Goal: Task Accomplishment & Management: Use online tool/utility

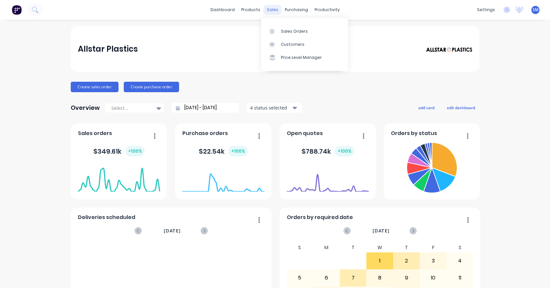
click at [267, 10] on div "sales" at bounding box center [272, 10] width 18 height 10
click at [287, 30] on div "Sales Orders" at bounding box center [294, 31] width 27 height 6
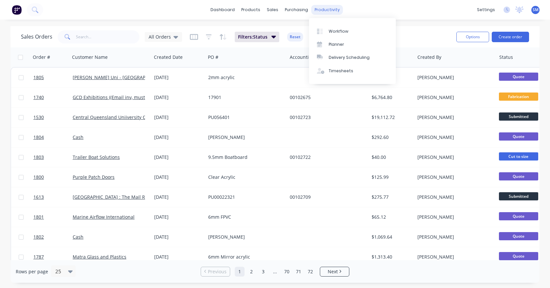
click at [315, 9] on div "productivity" at bounding box center [327, 10] width 32 height 10
click at [335, 30] on div "Workflow" at bounding box center [338, 31] width 20 height 6
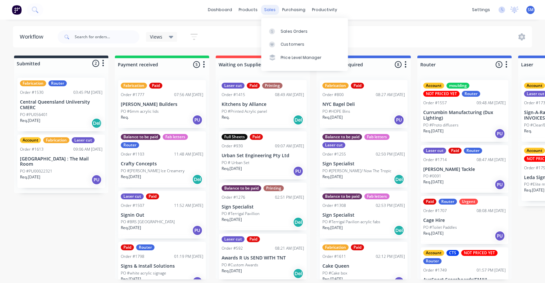
click at [267, 7] on div "sales" at bounding box center [270, 10] width 18 height 10
click at [272, 8] on div "sales" at bounding box center [270, 10] width 18 height 10
click at [291, 33] on div "Sales Orders" at bounding box center [294, 31] width 27 height 6
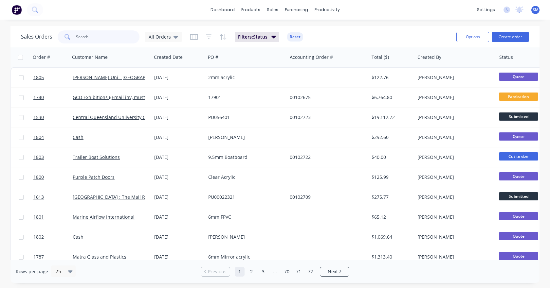
click at [91, 41] on input "text" at bounding box center [108, 36] width 64 height 13
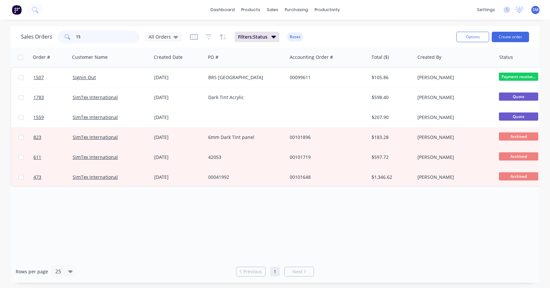
type input "1"
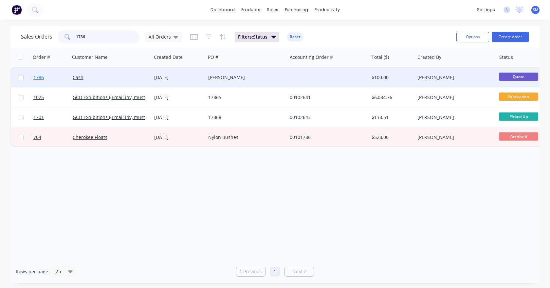
type input "1786"
click at [37, 81] on link "1786" at bounding box center [52, 78] width 39 height 20
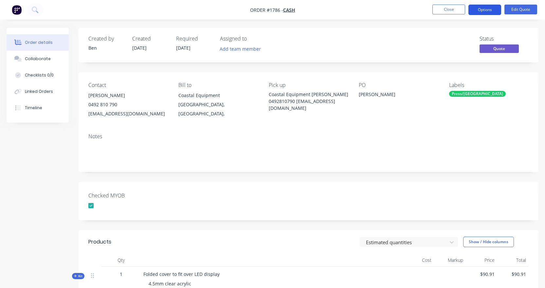
click at [489, 10] on button "Options" at bounding box center [484, 10] width 33 height 10
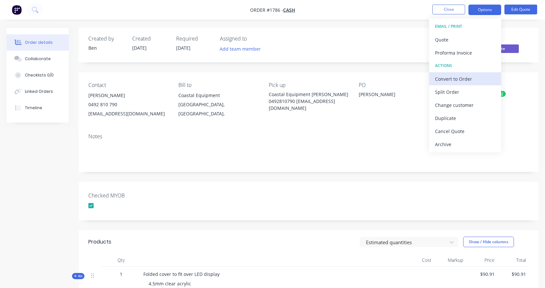
click at [465, 81] on div "Convert to Order" at bounding box center [465, 78] width 60 height 9
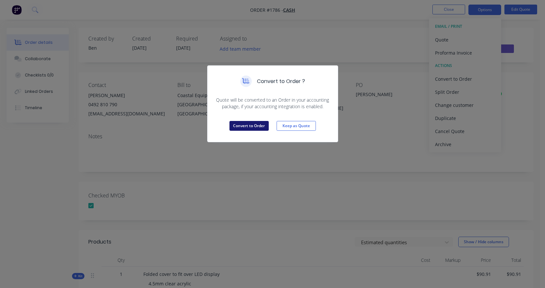
click at [246, 126] on button "Convert to Order" at bounding box center [248, 126] width 39 height 10
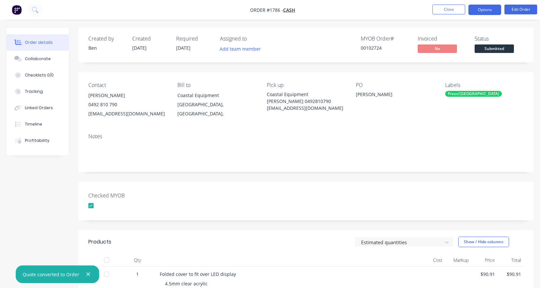
click at [481, 11] on button "Options" at bounding box center [484, 10] width 33 height 10
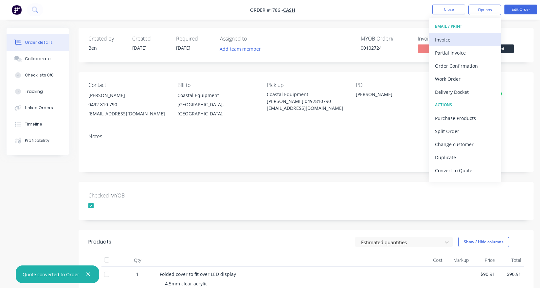
click at [444, 40] on div "Invoice" at bounding box center [465, 39] width 60 height 9
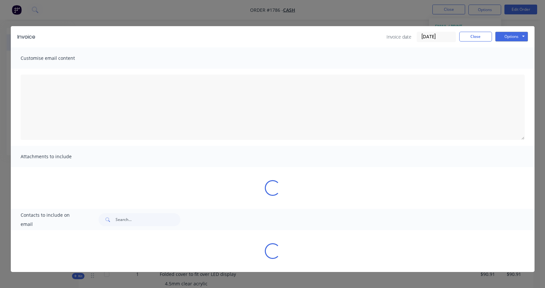
type textarea "We appreciate your business."
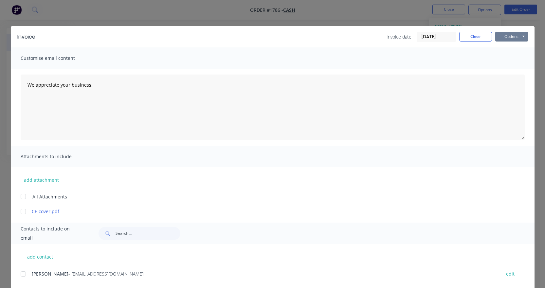
click at [508, 34] on button "Options" at bounding box center [511, 37] width 33 height 10
click at [506, 59] on button "Print" at bounding box center [516, 59] width 42 height 11
click at [471, 37] on button "Close" at bounding box center [475, 37] width 33 height 10
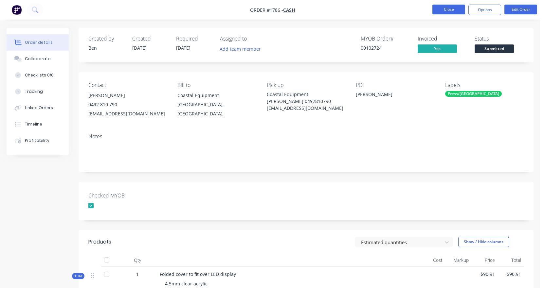
click at [457, 7] on button "Close" at bounding box center [448, 10] width 33 height 10
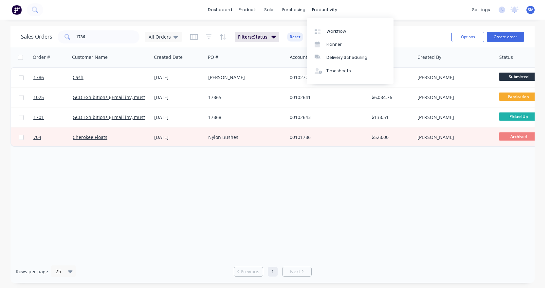
click at [322, 4] on div "dashboard products sales purchasing productivity dashboard products Product Cat…" at bounding box center [272, 10] width 545 height 20
click at [337, 30] on div "Workflow" at bounding box center [336, 31] width 20 height 6
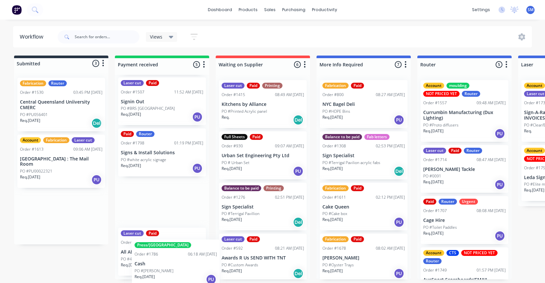
scroll to position [114, 0]
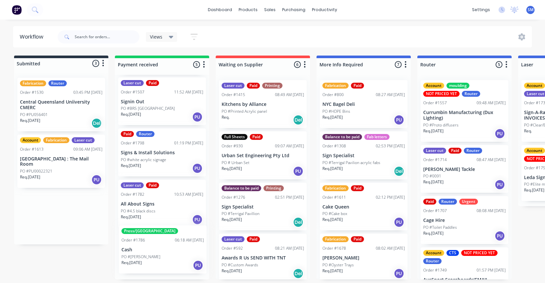
drag, startPoint x: 56, startPoint y: 212, endPoint x: 159, endPoint y: 251, distance: 110.6
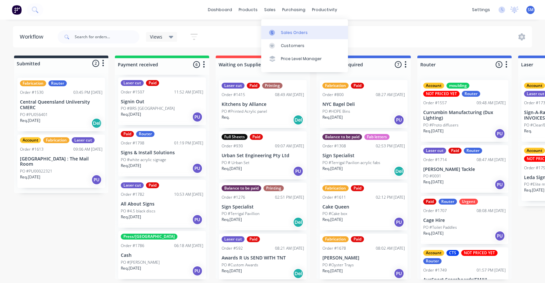
click at [287, 27] on link "Sales Orders" at bounding box center [304, 32] width 87 height 13
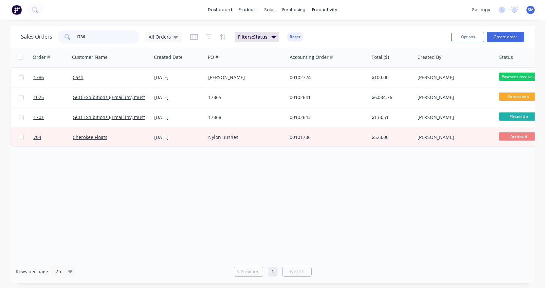
click at [90, 35] on input "1786" at bounding box center [108, 36] width 64 height 13
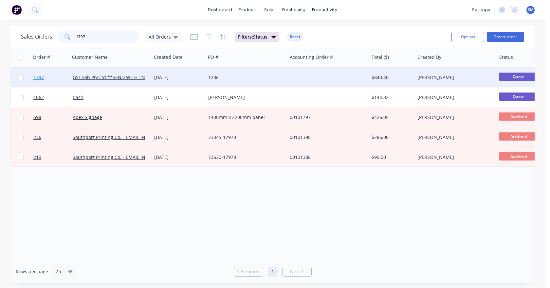
type input "1797"
click at [38, 78] on span "1797" at bounding box center [38, 77] width 10 height 7
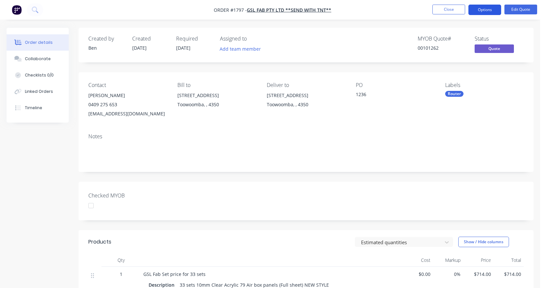
click at [481, 13] on button "Options" at bounding box center [484, 10] width 33 height 10
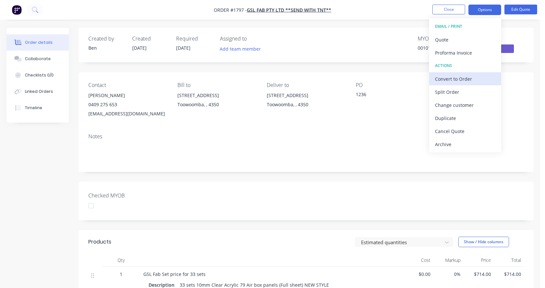
click at [447, 76] on div "Convert to Order" at bounding box center [465, 78] width 60 height 9
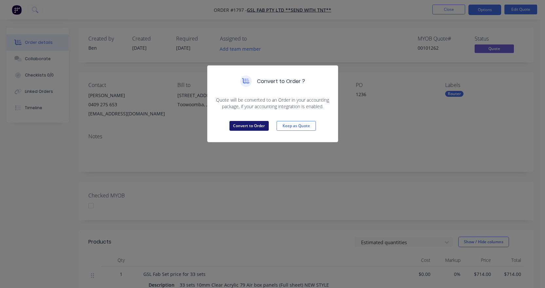
click at [247, 127] on button "Convert to Order" at bounding box center [248, 126] width 39 height 10
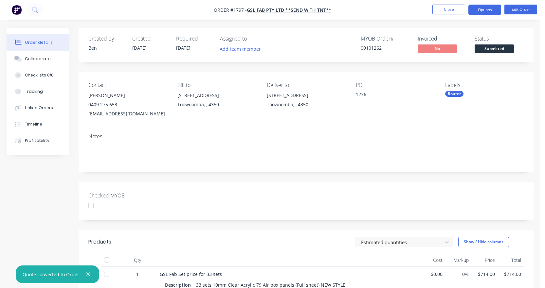
click at [480, 8] on button "Options" at bounding box center [484, 10] width 33 height 10
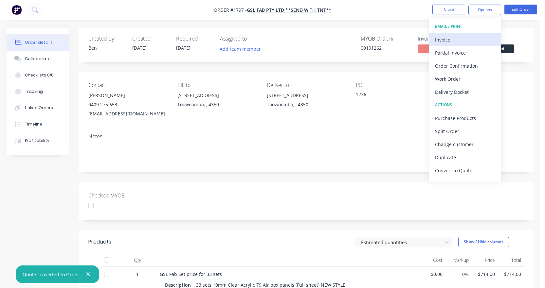
click at [446, 41] on div "Invoice" at bounding box center [465, 39] width 60 height 9
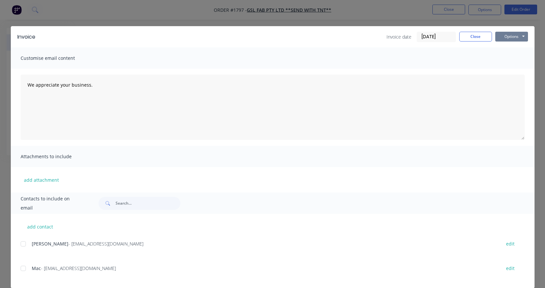
click at [510, 39] on button "Options" at bounding box center [511, 37] width 33 height 10
click at [511, 58] on button "Print" at bounding box center [516, 59] width 42 height 11
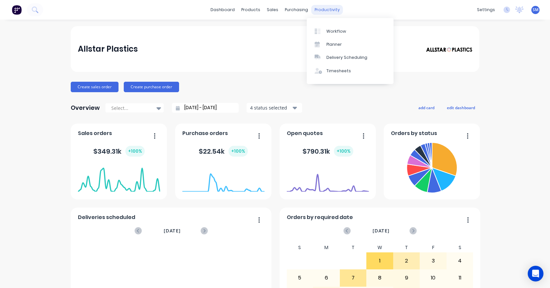
click at [272, 11] on div "productivity" at bounding box center [327, 10] width 32 height 10
click at [272, 31] on div "Workflow" at bounding box center [336, 31] width 20 height 6
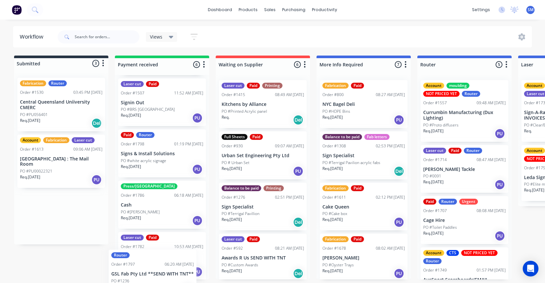
scroll to position [165, 0]
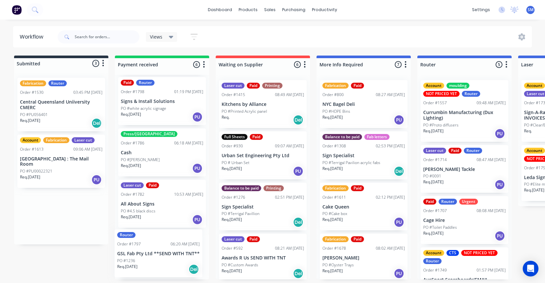
drag, startPoint x: 54, startPoint y: 217, endPoint x: 154, endPoint y: 260, distance: 109.0
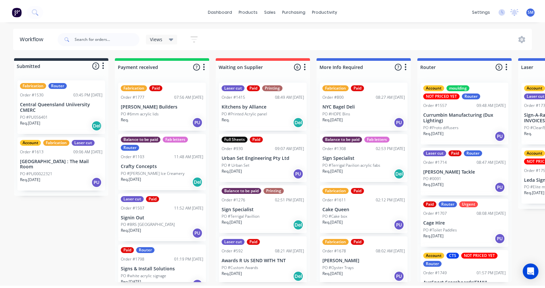
scroll to position [0, 0]
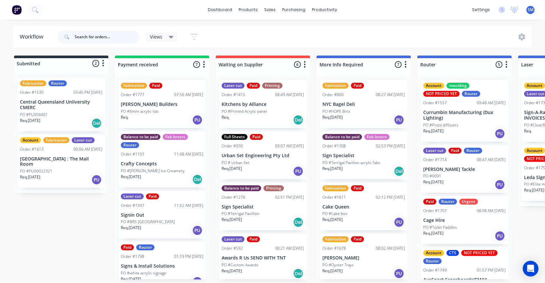
click at [99, 38] on input "text" at bounding box center [107, 36] width 65 height 13
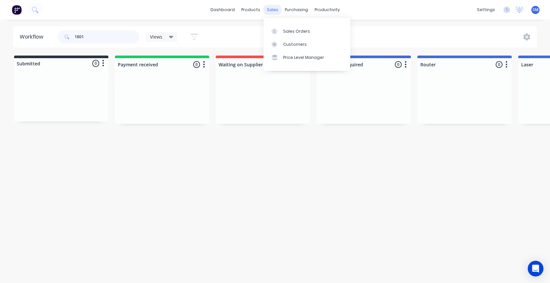
type input "1801"
click at [272, 9] on div "sales" at bounding box center [272, 10] width 18 height 10
click at [272, 31] on div "Sales Orders" at bounding box center [296, 31] width 27 height 6
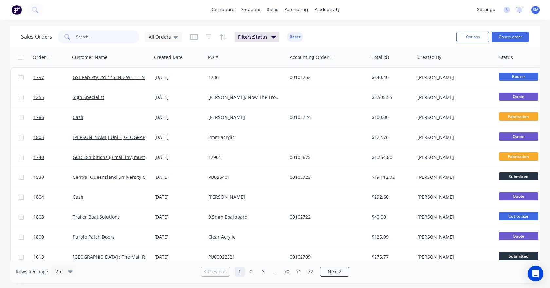
click at [82, 39] on input "text" at bounding box center [108, 36] width 64 height 13
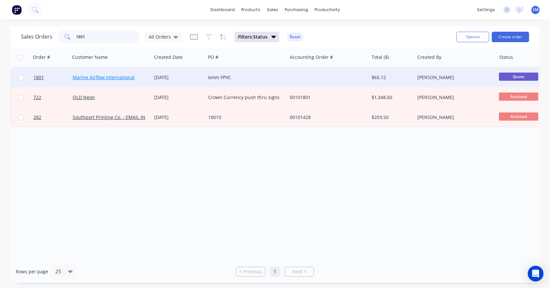
type input "1801"
click at [104, 79] on link "Marine Airflow International" at bounding box center [104, 77] width 62 height 6
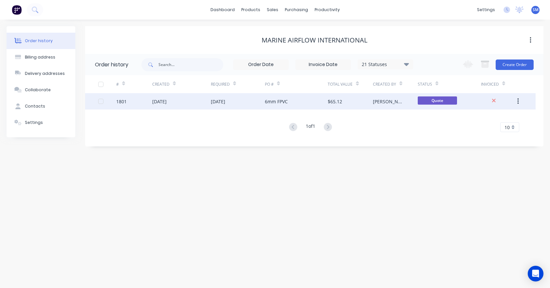
click at [122, 99] on div "1801" at bounding box center [121, 101] width 10 height 7
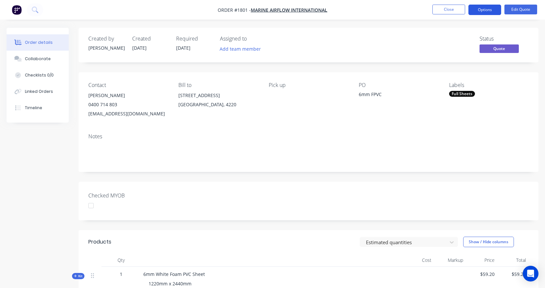
click at [272, 5] on button "Options" at bounding box center [484, 10] width 33 height 10
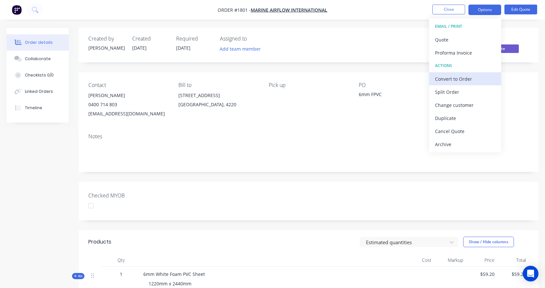
click at [272, 76] on div "Convert to Order" at bounding box center [465, 78] width 60 height 9
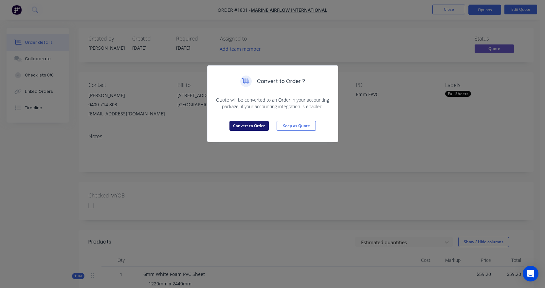
click at [262, 125] on button "Convert to Order" at bounding box center [248, 126] width 39 height 10
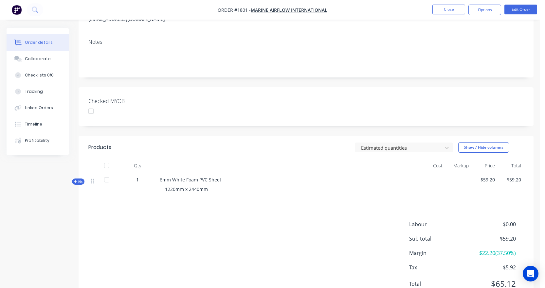
scroll to position [122, 0]
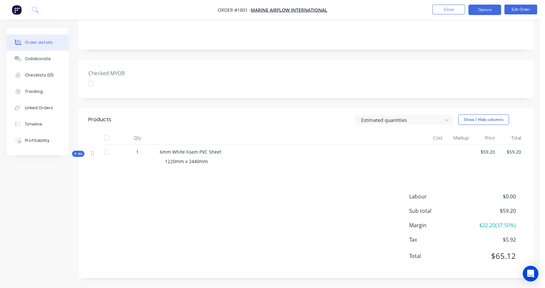
click at [272, 7] on button "Options" at bounding box center [484, 10] width 33 height 10
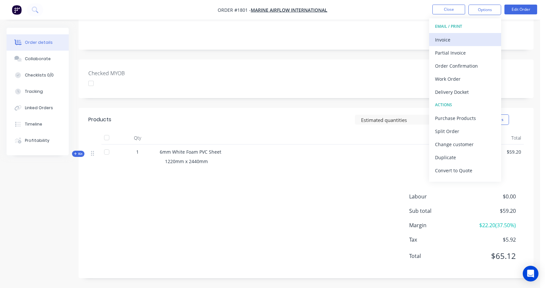
click at [272, 41] on div "Invoice" at bounding box center [465, 39] width 60 height 9
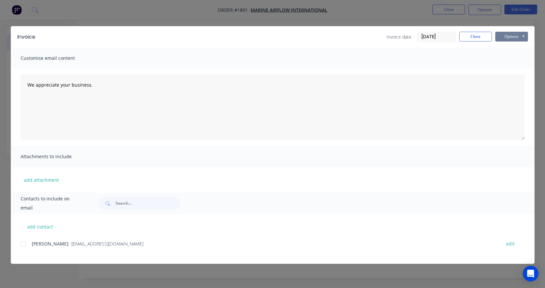
click at [272, 37] on button "Options" at bounding box center [511, 37] width 33 height 10
click at [272, 57] on button "Print" at bounding box center [516, 59] width 42 height 11
click at [272, 37] on button "Close" at bounding box center [475, 37] width 33 height 10
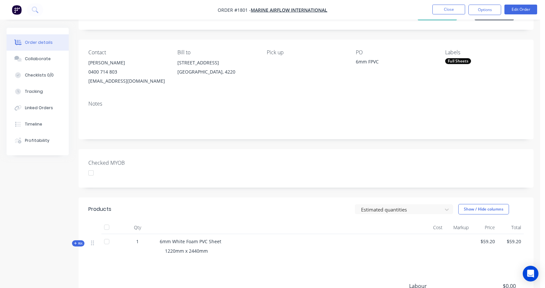
scroll to position [0, 0]
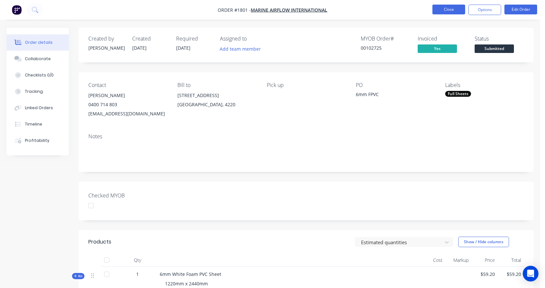
click at [272, 8] on button "Close" at bounding box center [448, 10] width 33 height 10
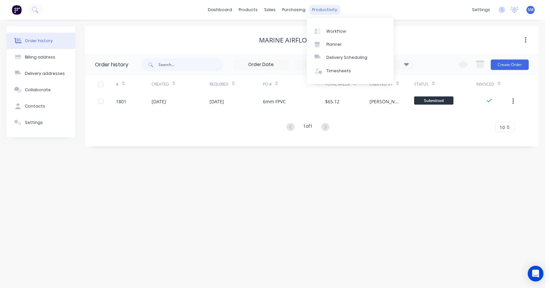
click at [272, 8] on div "productivity" at bounding box center [325, 10] width 32 height 10
click at [272, 31] on div "Workflow" at bounding box center [336, 31] width 20 height 6
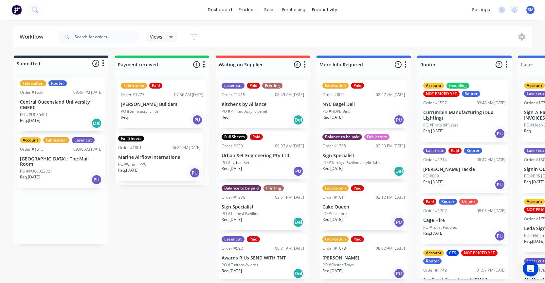
drag, startPoint x: 37, startPoint y: 213, endPoint x: 136, endPoint y: 159, distance: 113.4
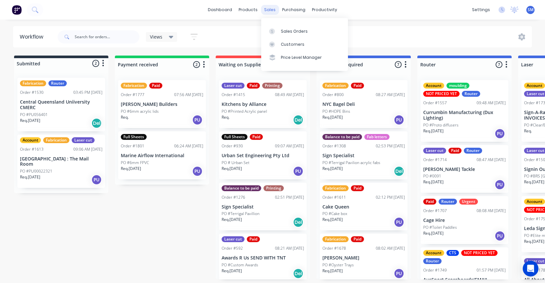
click at [270, 13] on div "sales" at bounding box center [270, 10] width 18 height 10
click at [272, 7] on div "sales" at bounding box center [270, 10] width 18 height 10
click at [272, 28] on div "Sales Orders" at bounding box center [294, 31] width 27 height 6
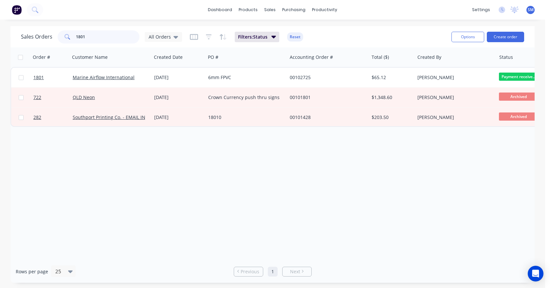
drag, startPoint x: 91, startPoint y: 35, endPoint x: 56, endPoint y: 37, distance: 34.7
click at [56, 37] on div "Sales Orders 1801 All Orders" at bounding box center [101, 36] width 161 height 13
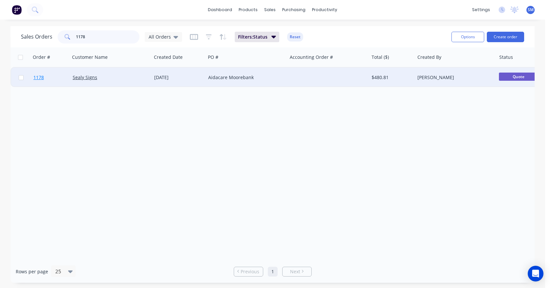
type input "1178"
click at [41, 78] on span "1178" at bounding box center [38, 77] width 10 height 7
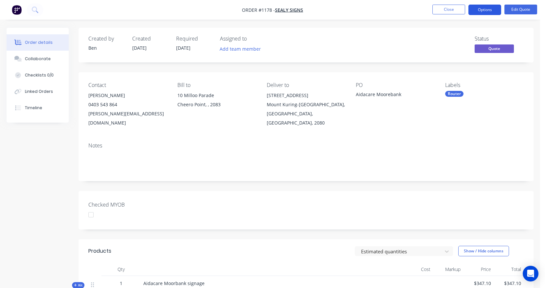
click at [272, 12] on button "Options" at bounding box center [484, 10] width 33 height 10
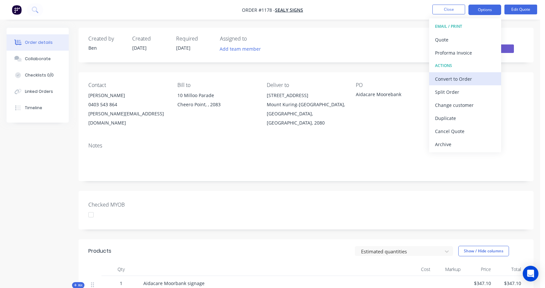
click at [272, 79] on div "Convert to Order" at bounding box center [465, 78] width 60 height 9
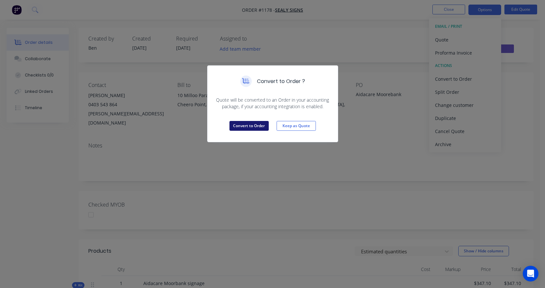
click at [258, 126] on button "Convert to Order" at bounding box center [248, 126] width 39 height 10
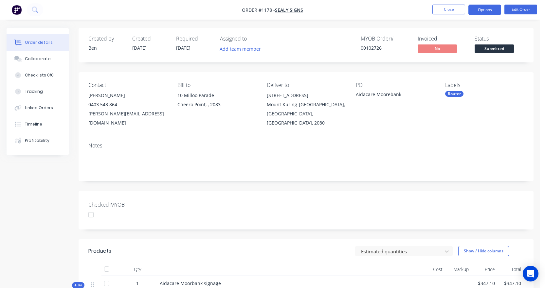
click at [272, 9] on button "Options" at bounding box center [484, 10] width 33 height 10
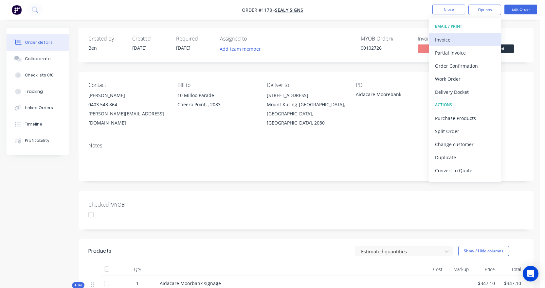
click at [272, 42] on div "Invoice" at bounding box center [465, 39] width 60 height 9
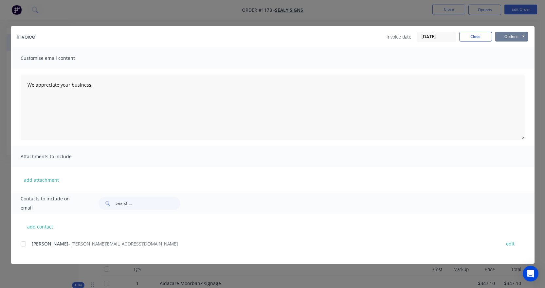
click at [272, 35] on button "Options" at bounding box center [511, 37] width 33 height 10
click at [272, 55] on button "Print" at bounding box center [516, 59] width 42 height 11
click at [272, 39] on button "Close" at bounding box center [475, 37] width 33 height 10
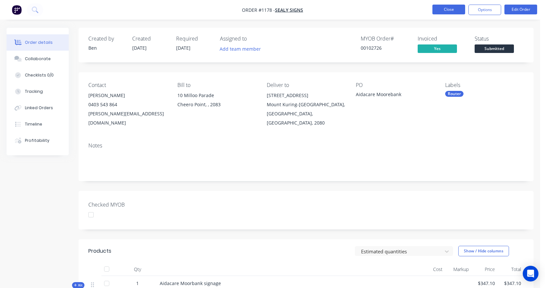
click at [272, 8] on button "Close" at bounding box center [448, 10] width 33 height 10
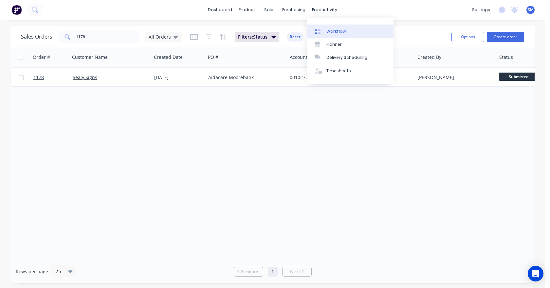
click at [272, 30] on div "Workflow" at bounding box center [336, 31] width 20 height 6
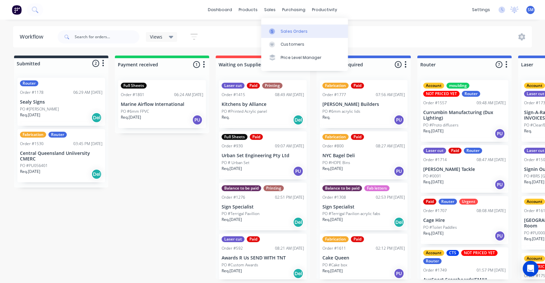
click at [272, 31] on div "Sales Orders" at bounding box center [294, 31] width 27 height 6
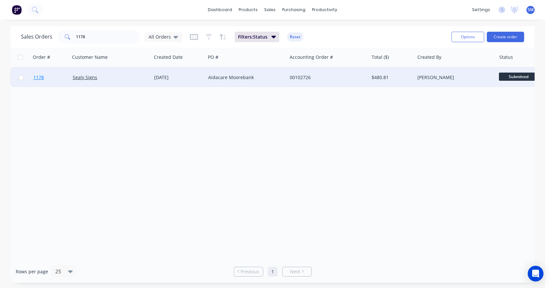
click at [36, 79] on span "1178" at bounding box center [38, 77] width 10 height 7
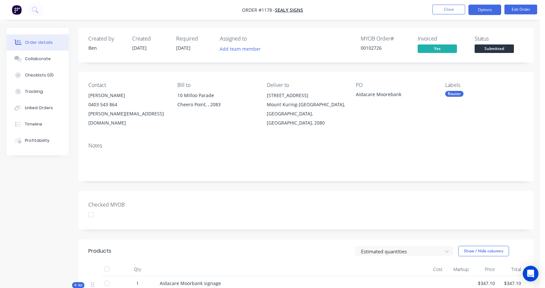
click at [272, 9] on button "Options" at bounding box center [484, 10] width 33 height 10
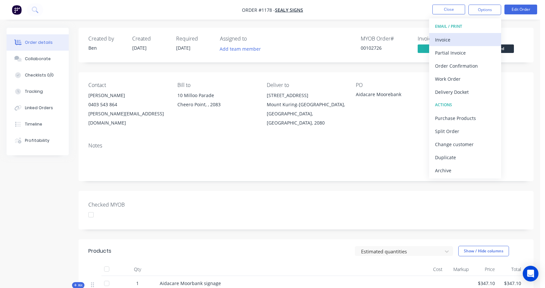
click at [272, 43] on div "Invoice" at bounding box center [465, 39] width 60 height 9
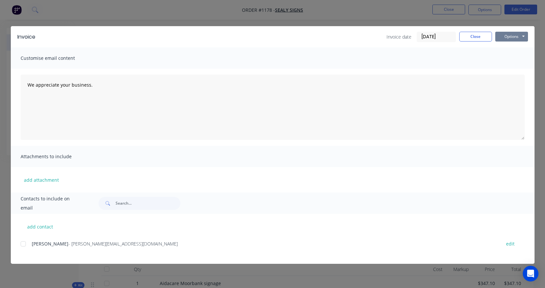
click at [272, 37] on button "Options" at bounding box center [511, 37] width 33 height 10
click at [272, 57] on button "Print" at bounding box center [516, 59] width 42 height 11
click at [272, 35] on button "Close" at bounding box center [475, 37] width 33 height 10
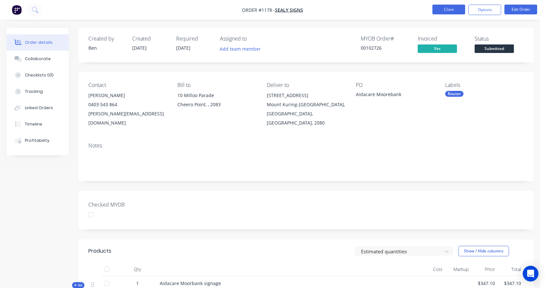
click at [272, 10] on button "Close" at bounding box center [448, 10] width 33 height 10
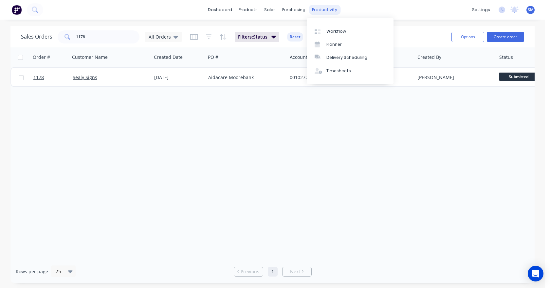
click at [272, 11] on div "productivity" at bounding box center [325, 10] width 32 height 10
click at [272, 31] on div "Workflow" at bounding box center [336, 31] width 20 height 6
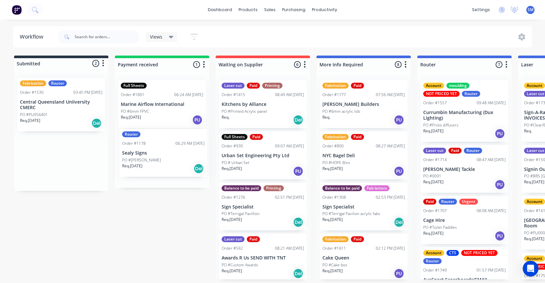
drag, startPoint x: 42, startPoint y: 105, endPoint x: 147, endPoint y: 156, distance: 117.1
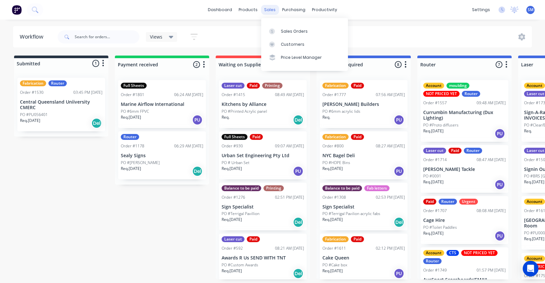
click at [268, 11] on div "sales" at bounding box center [270, 10] width 18 height 10
click at [272, 32] on div "Sales Orders" at bounding box center [294, 31] width 27 height 6
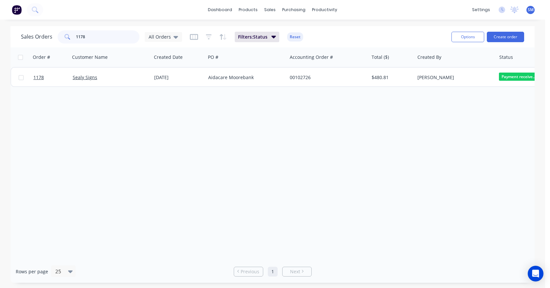
drag, startPoint x: 90, startPoint y: 37, endPoint x: 71, endPoint y: 35, distance: 19.1
click at [71, 35] on div "1178" at bounding box center [99, 36] width 82 height 13
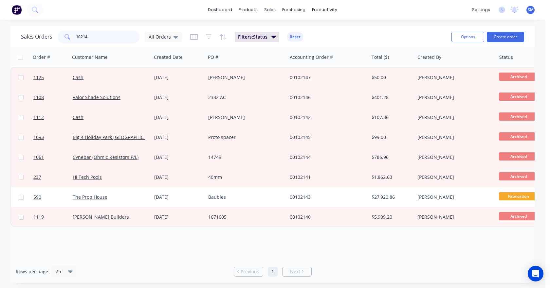
click at [95, 39] on input "10214" at bounding box center [108, 36] width 64 height 13
type input "1"
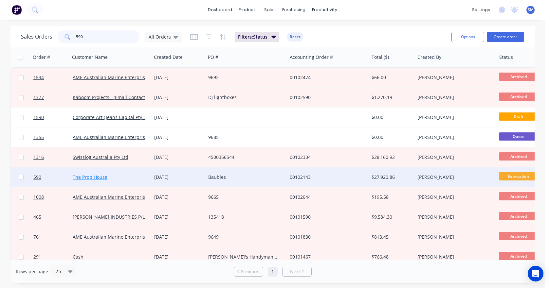
type input "590"
click at [95, 179] on link "The Prop House" at bounding box center [90, 177] width 35 height 6
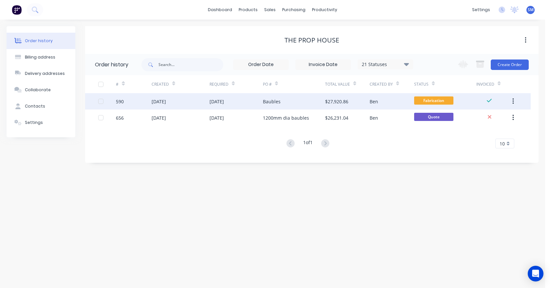
click at [124, 104] on div "590" at bounding box center [120, 101] width 8 height 7
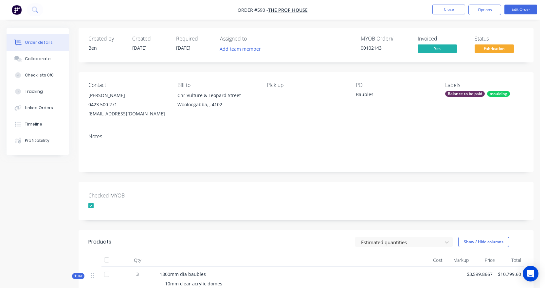
click at [272, 95] on div "Balance to be paid" at bounding box center [465, 94] width 40 height 6
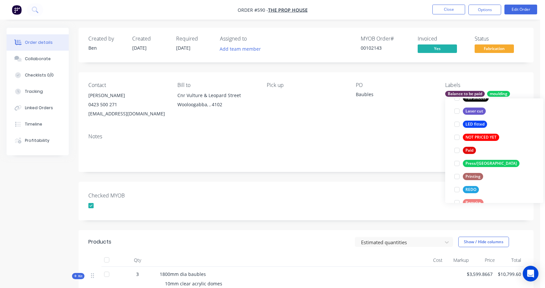
scroll to position [209, 0]
click at [272, 148] on div at bounding box center [456, 150] width 13 height 13
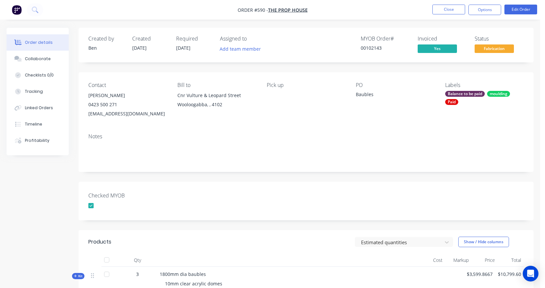
drag, startPoint x: 468, startPoint y: 93, endPoint x: 486, endPoint y: 77, distance: 23.9
click at [272, 77] on div "Contact [PERSON_NAME] 0423 500 271 [EMAIL_ADDRESS][DOMAIN_NAME] Bill to Cnr Vul…" at bounding box center [306, 100] width 455 height 56
click at [272, 92] on div "Balance to be paid" at bounding box center [465, 94] width 40 height 6
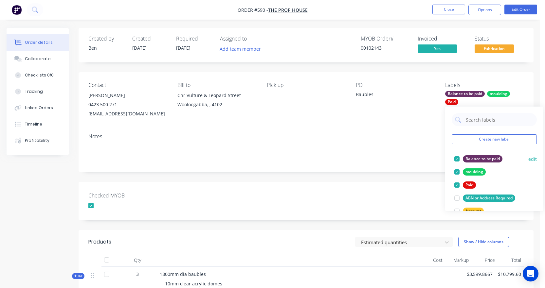
click at [272, 159] on div at bounding box center [456, 158] width 13 height 13
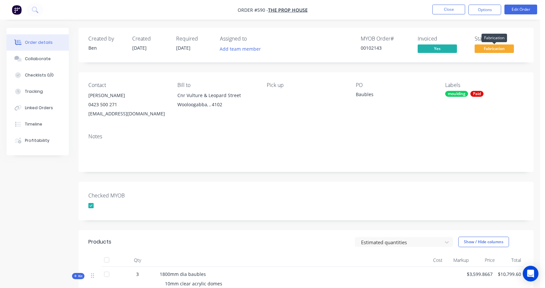
click at [272, 49] on span "Fabrication" at bounding box center [493, 48] width 39 height 8
click at [272, 29] on div "Created by [PERSON_NAME] Created [DATE] Required [DATE] Assigned to Add team me…" at bounding box center [306, 45] width 455 height 35
click at [272, 9] on button "Close" at bounding box center [448, 10] width 33 height 10
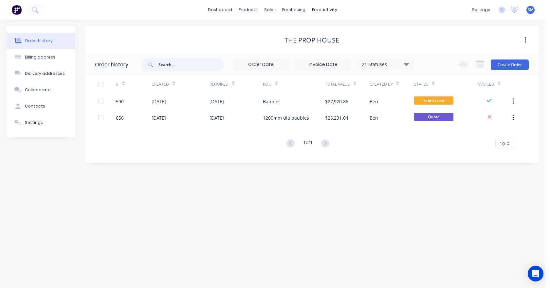
click at [167, 63] on input "text" at bounding box center [190, 64] width 65 height 13
type input "1774"
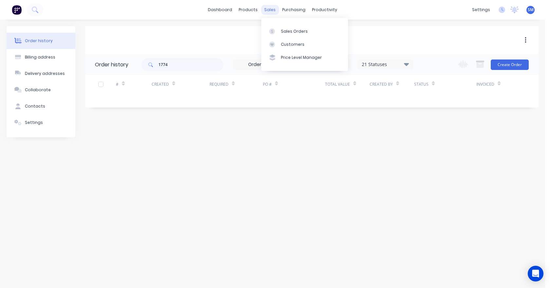
click at [270, 8] on div "sales" at bounding box center [270, 10] width 18 height 10
click at [272, 27] on link "Sales Orders" at bounding box center [304, 31] width 87 height 13
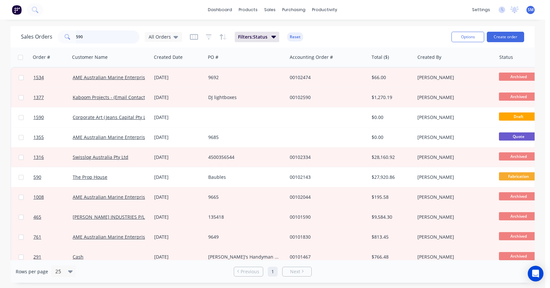
click at [92, 36] on input "590" at bounding box center [108, 36] width 64 height 13
type input "5"
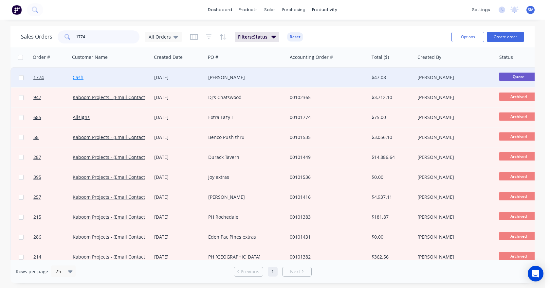
type input "1774"
click at [81, 78] on link "Cash" at bounding box center [78, 77] width 11 height 6
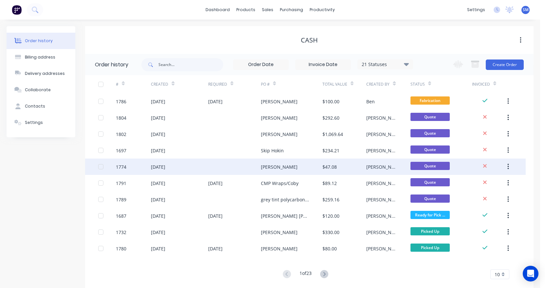
click at [126, 166] on div "1774" at bounding box center [133, 167] width 35 height 16
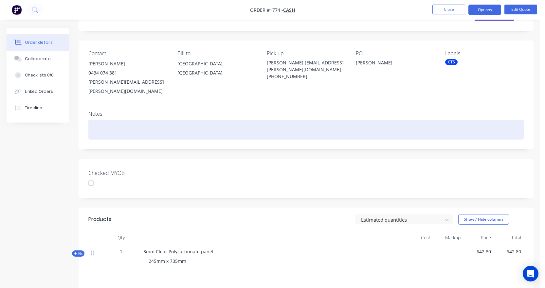
scroll to position [33, 0]
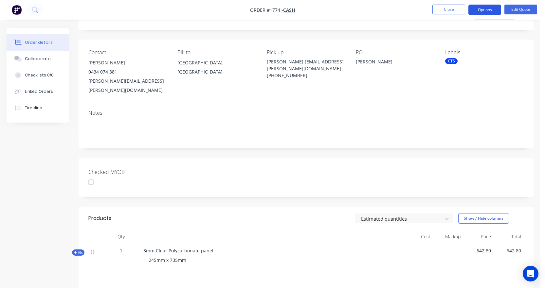
click at [272, 9] on button "Options" at bounding box center [484, 10] width 33 height 10
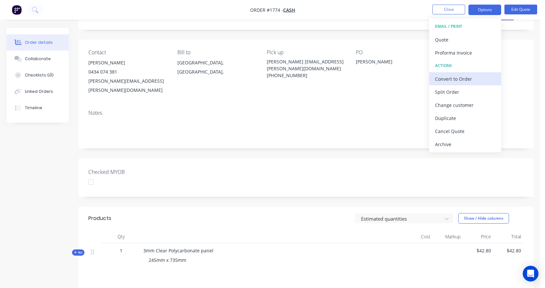
click at [272, 73] on button "Convert to Order" at bounding box center [465, 78] width 72 height 13
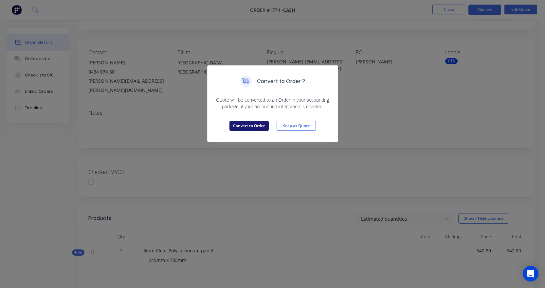
click at [266, 123] on button "Convert to Order" at bounding box center [248, 126] width 39 height 10
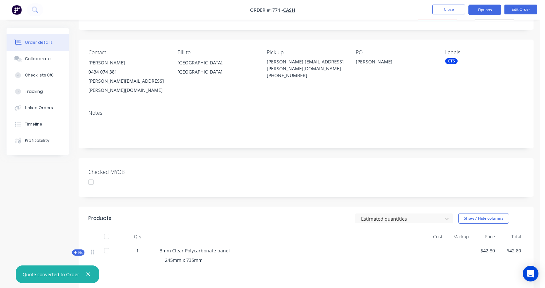
click at [272, 12] on button "Options" at bounding box center [484, 10] width 33 height 10
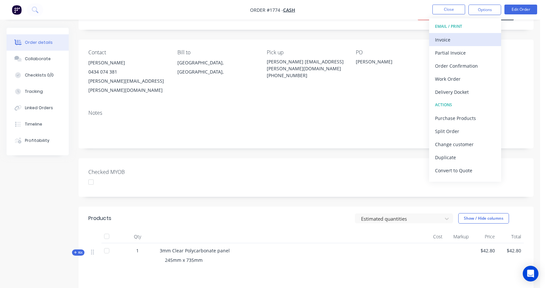
click at [272, 40] on div "Invoice" at bounding box center [465, 39] width 60 height 9
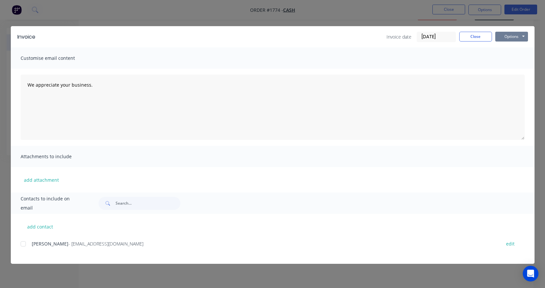
click at [272, 38] on button "Options" at bounding box center [511, 37] width 33 height 10
click at [272, 55] on button "Print" at bounding box center [516, 59] width 42 height 11
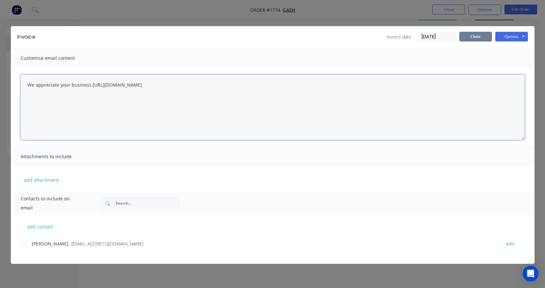
type textarea "We appreciate your business.[URL][DOMAIN_NAME]"
click at [272, 36] on button "Close" at bounding box center [475, 37] width 33 height 10
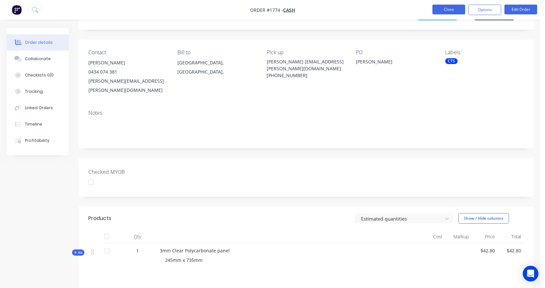
click at [272, 8] on button "Close" at bounding box center [448, 10] width 33 height 10
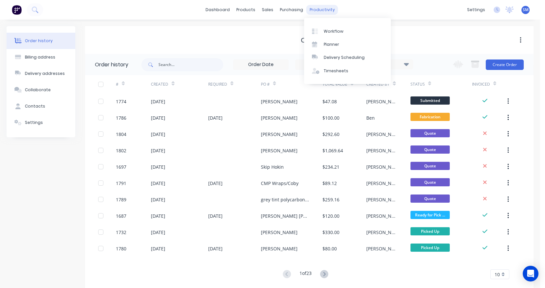
click at [272, 9] on div "productivity" at bounding box center [322, 10] width 32 height 10
click at [272, 28] on link "Workflow" at bounding box center [347, 31] width 87 height 13
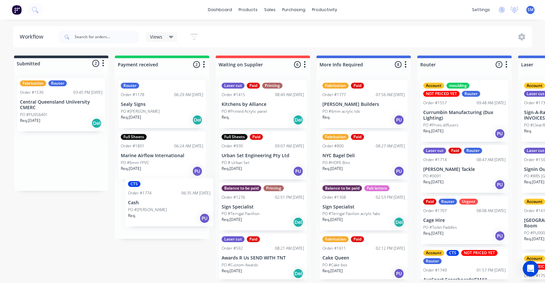
scroll to position [1, 0]
drag, startPoint x: 41, startPoint y: 101, endPoint x: 142, endPoint y: 207, distance: 146.5
drag, startPoint x: 26, startPoint y: 95, endPoint x: 129, endPoint y: 200, distance: 146.9
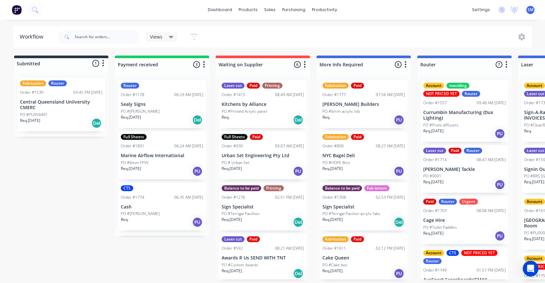
scroll to position [0, 0]
click at [270, 10] on div "sales" at bounding box center [270, 10] width 18 height 10
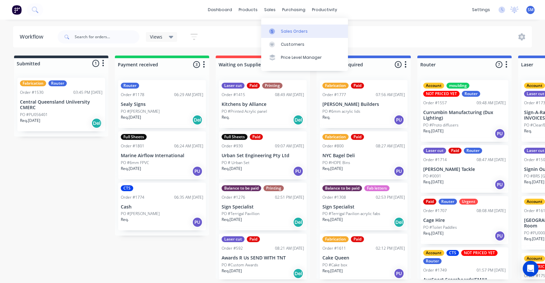
click at [272, 29] on div "Sales Orders" at bounding box center [294, 31] width 27 height 6
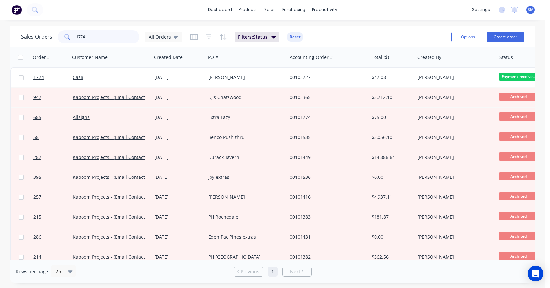
click at [99, 38] on input "1774" at bounding box center [108, 36] width 64 height 13
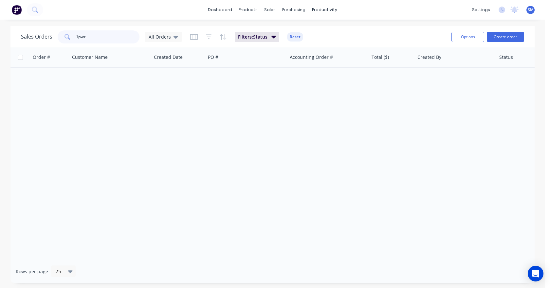
click at [78, 36] on input "1pwr" at bounding box center [108, 36] width 64 height 13
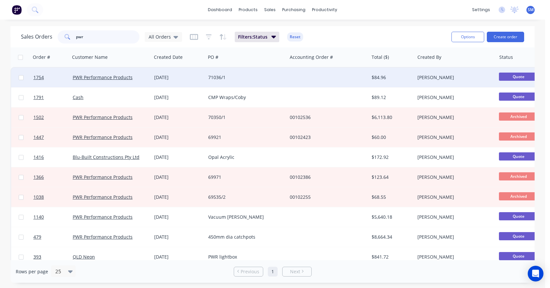
type input "pwr"
click at [272, 71] on div "Quote" at bounding box center [528, 78] width 65 height 20
click at [272, 73] on div at bounding box center [528, 78] width 65 height 20
click at [272, 78] on div at bounding box center [528, 78] width 65 height 20
click at [98, 79] on link "PWR Performance Products" at bounding box center [103, 77] width 60 height 6
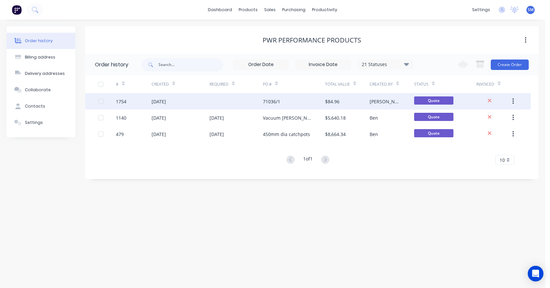
click at [123, 102] on div "1754" at bounding box center [121, 101] width 10 height 7
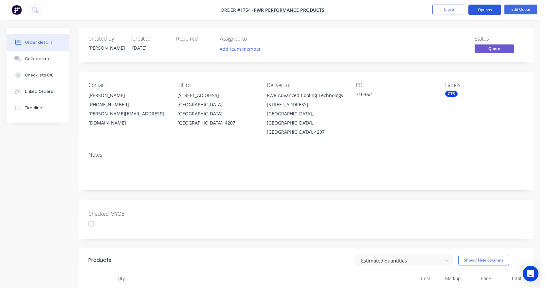
click at [272, 11] on button "Options" at bounding box center [484, 10] width 33 height 10
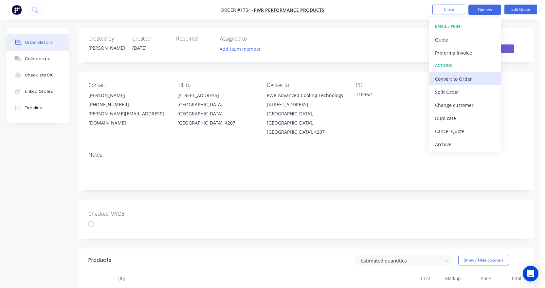
click at [272, 78] on div "Convert to Order" at bounding box center [465, 78] width 60 height 9
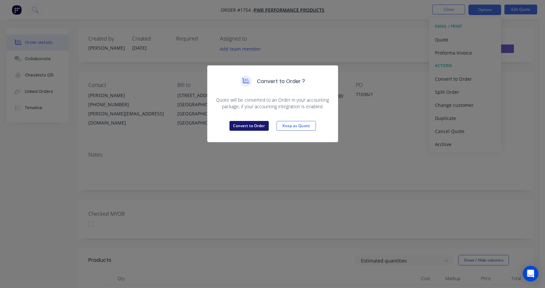
click at [251, 129] on button "Convert to Order" at bounding box center [248, 126] width 39 height 10
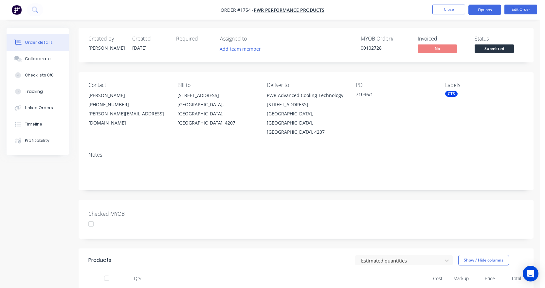
drag, startPoint x: 447, startPoint y: 9, endPoint x: 496, endPoint y: 12, distance: 49.6
click at [272, 36] on div "Order #1754 - PWR Performance Products Close Options Edit Order Order details C…" at bounding box center [270, 221] width 540 height 443
click at [272, 10] on button "Options" at bounding box center [484, 10] width 33 height 10
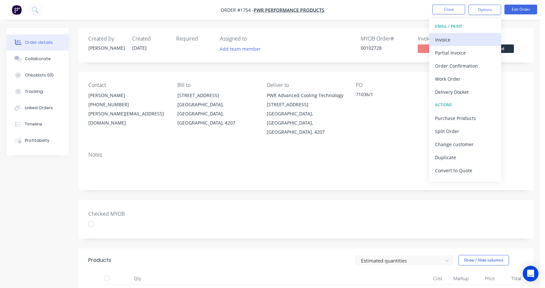
click at [272, 40] on div "Invoice" at bounding box center [465, 39] width 60 height 9
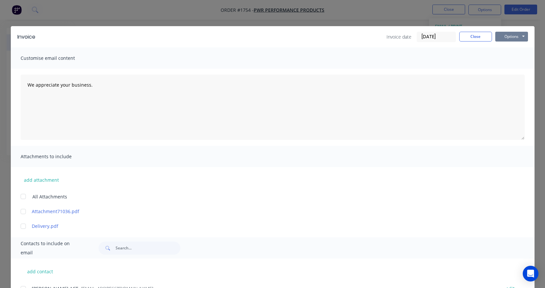
click at [272, 36] on button "Options" at bounding box center [511, 37] width 33 height 10
click at [272, 56] on button "Print" at bounding box center [516, 59] width 42 height 11
click at [272, 31] on div "Invoice Invoice date [DATE] Close Options Preview Print Email" at bounding box center [272, 36] width 523 height 21
click at [272, 35] on button "Close" at bounding box center [475, 37] width 33 height 10
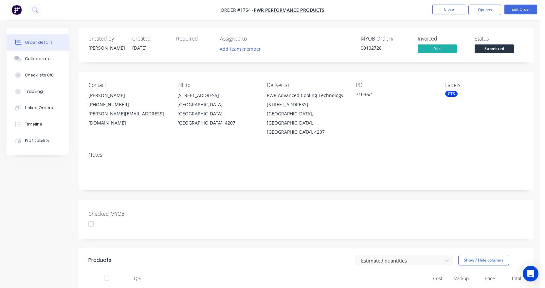
click at [35, 42] on div "Order details" at bounding box center [39, 43] width 28 height 6
click at [272, 7] on button "Close" at bounding box center [448, 10] width 33 height 10
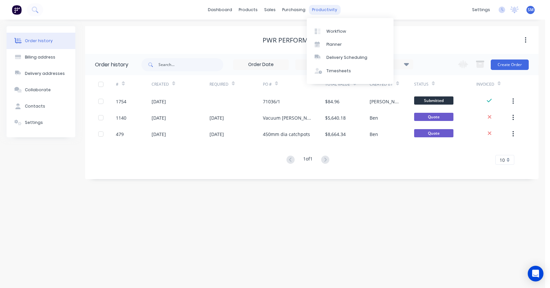
click at [272, 10] on div "productivity" at bounding box center [325, 10] width 32 height 10
click at [272, 28] on link "Workflow" at bounding box center [350, 31] width 87 height 13
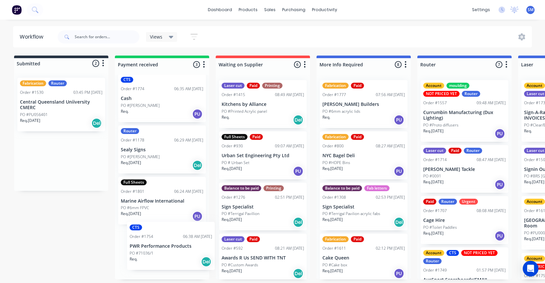
scroll to position [6, 0]
drag, startPoint x: 47, startPoint y: 103, endPoint x: 154, endPoint y: 253, distance: 184.4
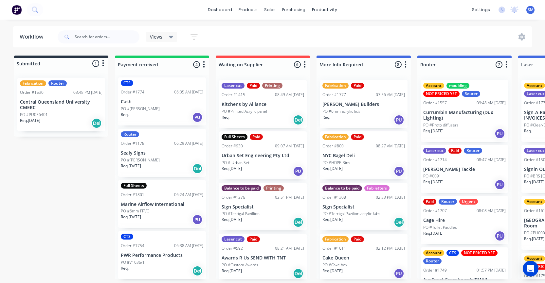
click at [166, 153] on p "Sealy Signs" at bounding box center [162, 153] width 82 height 6
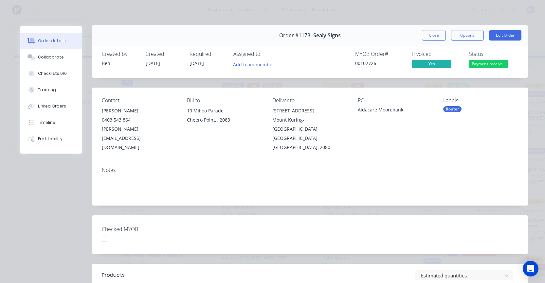
scroll to position [0, 0]
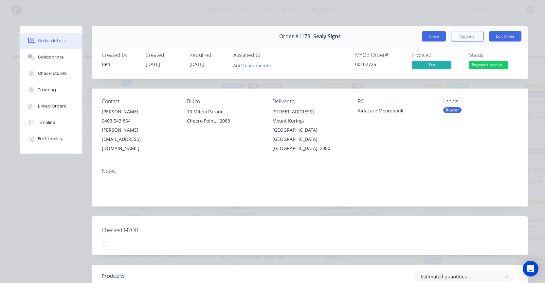
click at [272, 38] on button "Close" at bounding box center [434, 36] width 24 height 10
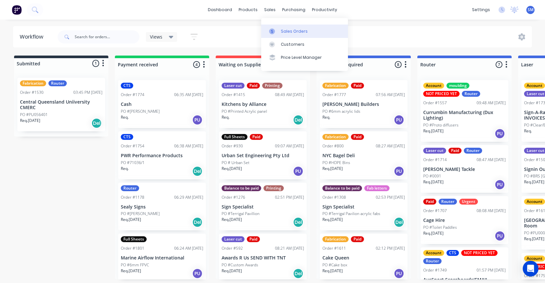
click at [291, 32] on div "Sales Orders" at bounding box center [294, 31] width 27 height 6
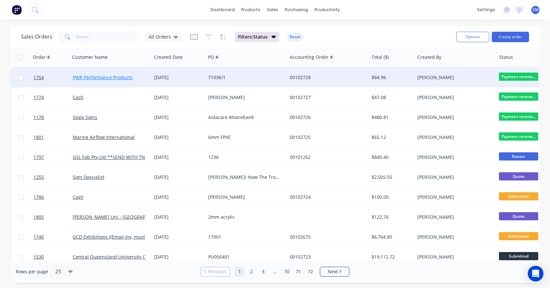
click at [102, 77] on link "PWR Performance Products" at bounding box center [103, 77] width 60 height 6
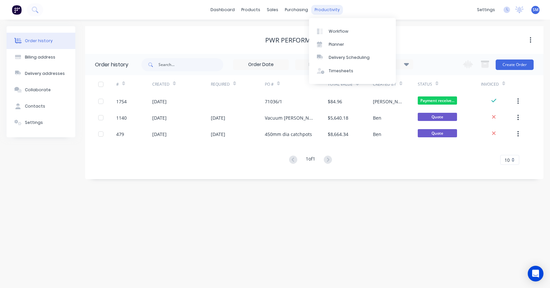
click at [324, 12] on div "productivity" at bounding box center [327, 10] width 32 height 10
click at [337, 31] on div "Workflow" at bounding box center [338, 31] width 20 height 6
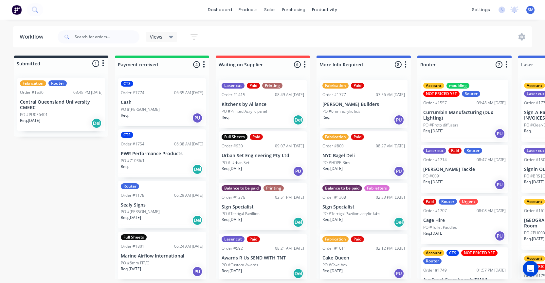
scroll to position [3, 0]
click at [105, 37] on input "text" at bounding box center [107, 36] width 65 height 13
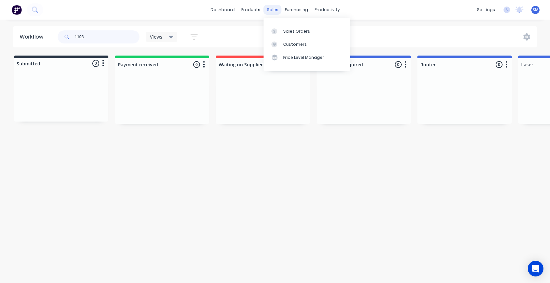
type input "1103"
click at [270, 9] on div "sales" at bounding box center [272, 10] width 18 height 10
click at [299, 28] on div "Sales Orders" at bounding box center [296, 31] width 27 height 6
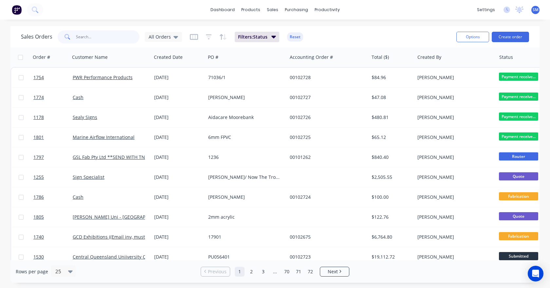
click at [85, 37] on input "text" at bounding box center [108, 36] width 64 height 13
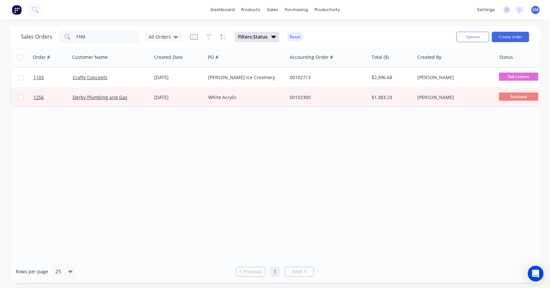
type input "1103"
click at [324, 8] on div "productivity" at bounding box center [327, 10] width 32 height 10
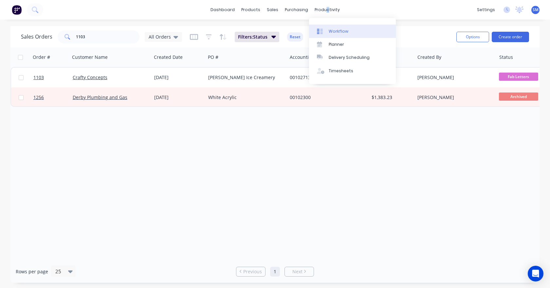
click at [335, 32] on div "Workflow" at bounding box center [338, 31] width 20 height 6
